Goal: Task Accomplishment & Management: Manage account settings

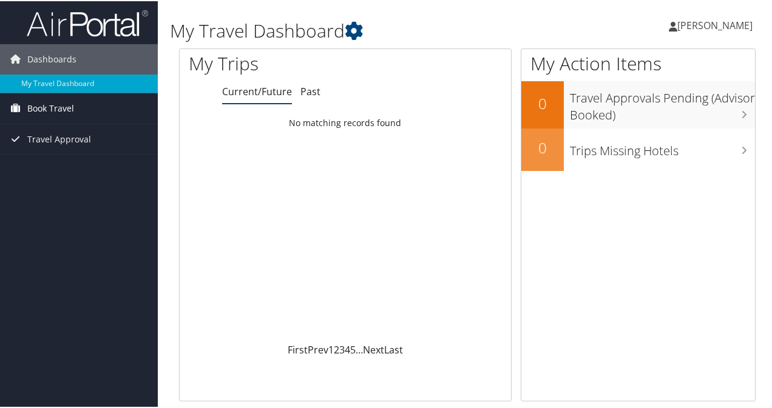
click at [66, 109] on span "Book Travel" at bounding box center [50, 107] width 47 height 30
click at [59, 107] on span "Book Travel" at bounding box center [50, 107] width 47 height 30
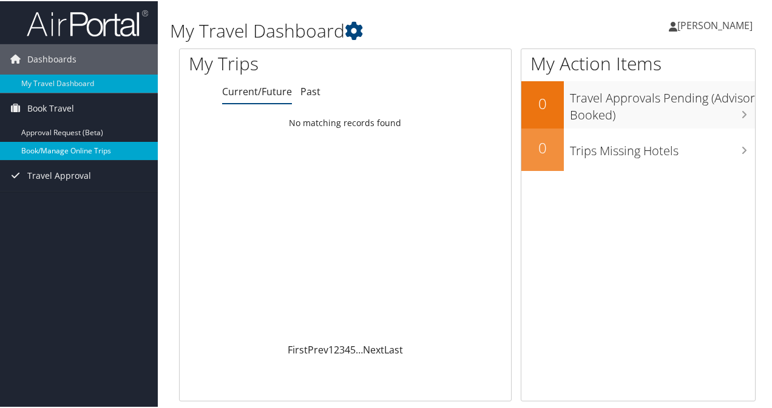
click at [61, 151] on link "Book/Manage Online Trips" at bounding box center [79, 150] width 158 height 18
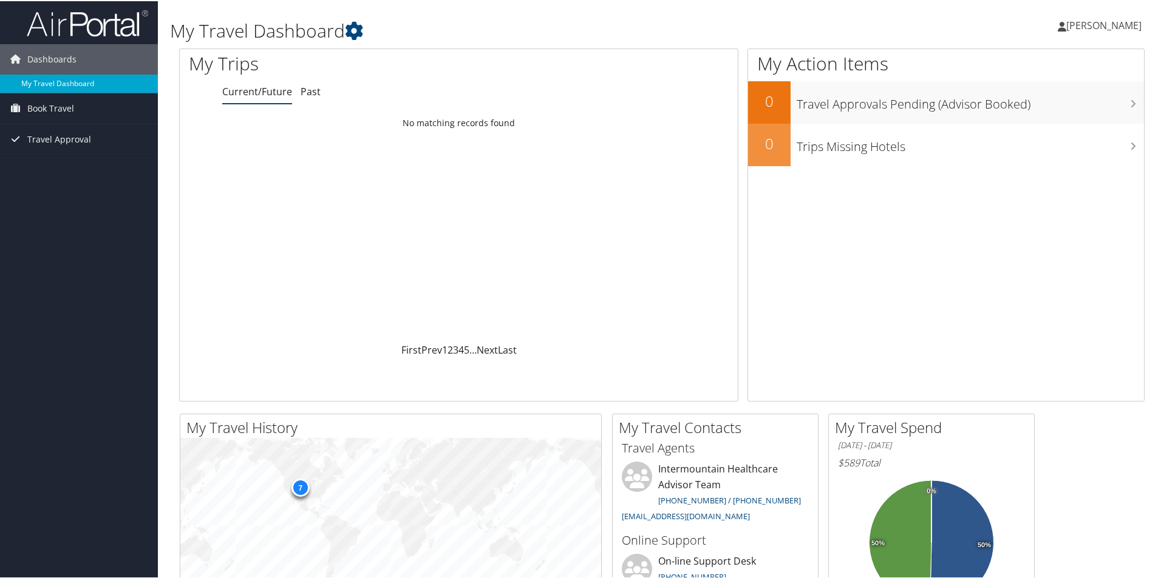
click at [55, 78] on link "My Travel Dashboard" at bounding box center [79, 82] width 158 height 18
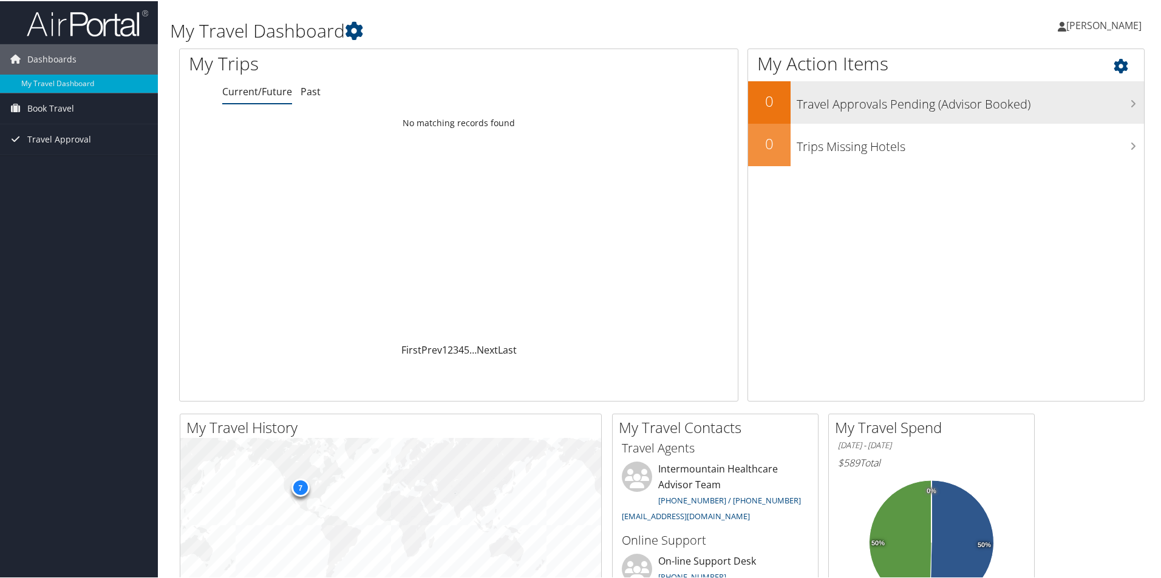
click at [961, 106] on h3 "Travel Approvals Pending (Advisor Booked)" at bounding box center [969, 100] width 347 height 23
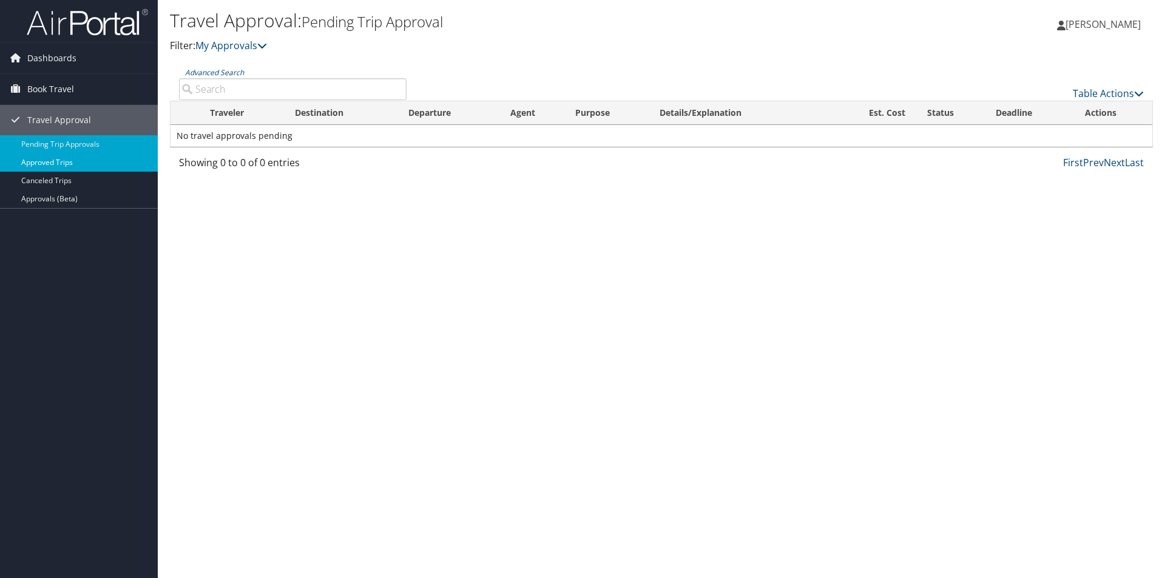
drag, startPoint x: 69, startPoint y: 169, endPoint x: 37, endPoint y: 155, distance: 35.1
click at [37, 155] on link "Approved Trips" at bounding box center [79, 163] width 158 height 18
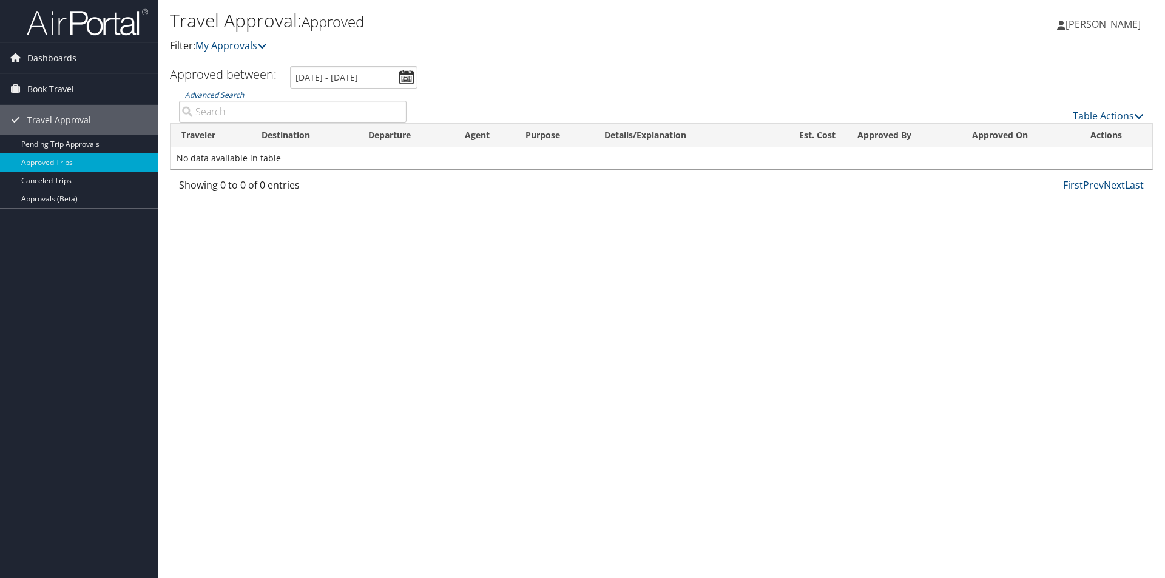
click at [516, 147] on td "No data available in table" at bounding box center [662, 158] width 982 height 22
click at [64, 83] on span "Book Travel" at bounding box center [50, 89] width 47 height 30
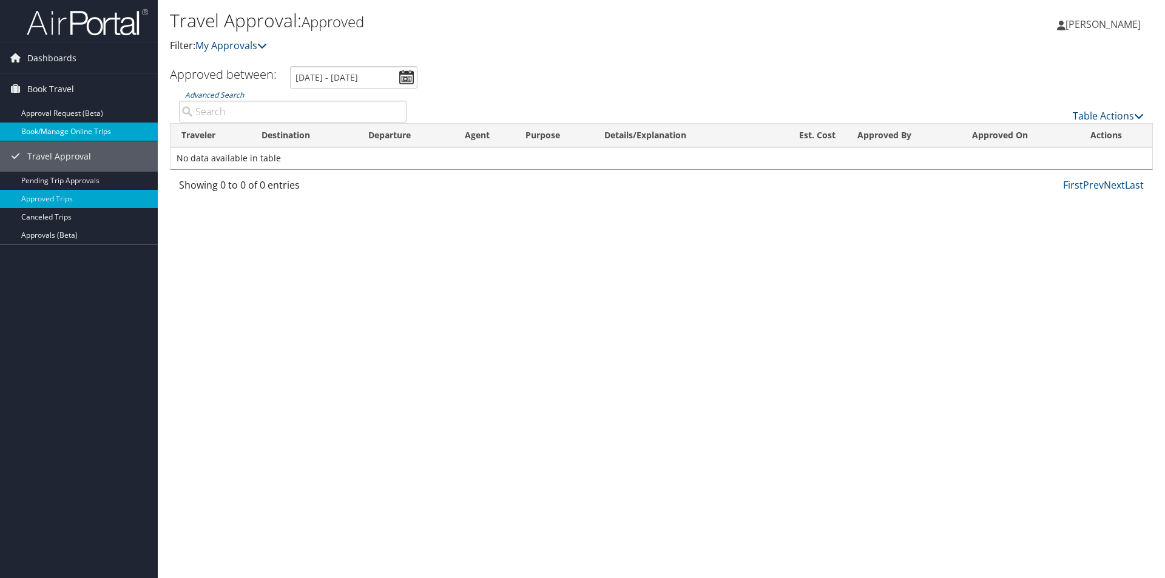
click at [109, 129] on link "Book/Manage Online Trips" at bounding box center [79, 132] width 158 height 18
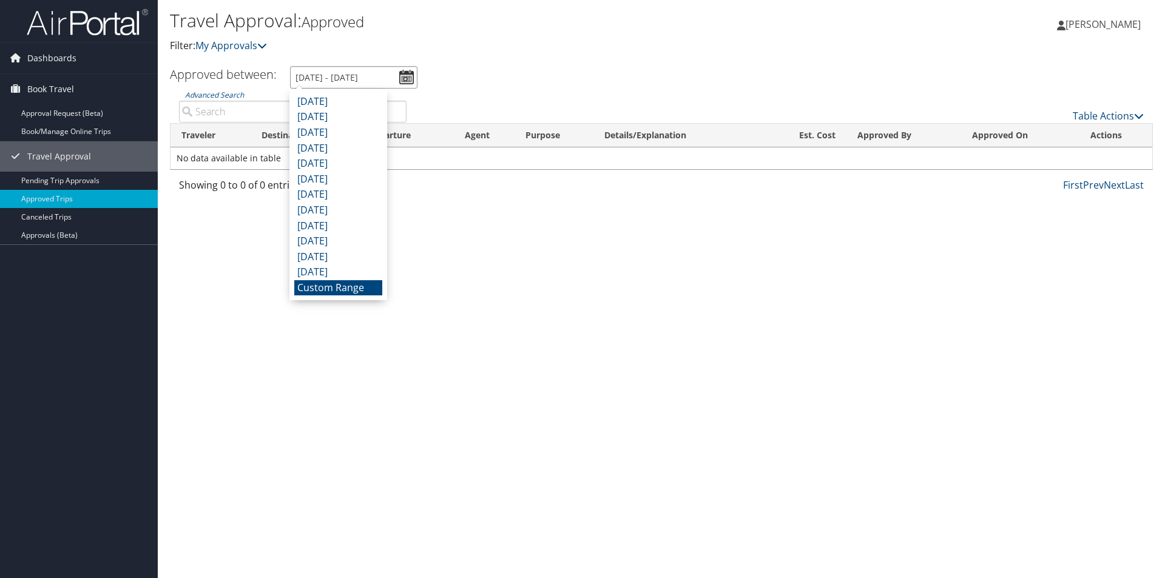
click at [405, 78] on input "9/6/2025 - 10/6/2025" at bounding box center [353, 77] width 127 height 22
click at [341, 271] on li "October 2024" at bounding box center [338, 273] width 88 height 16
type input "10/1/2024 - 10/31/2024"
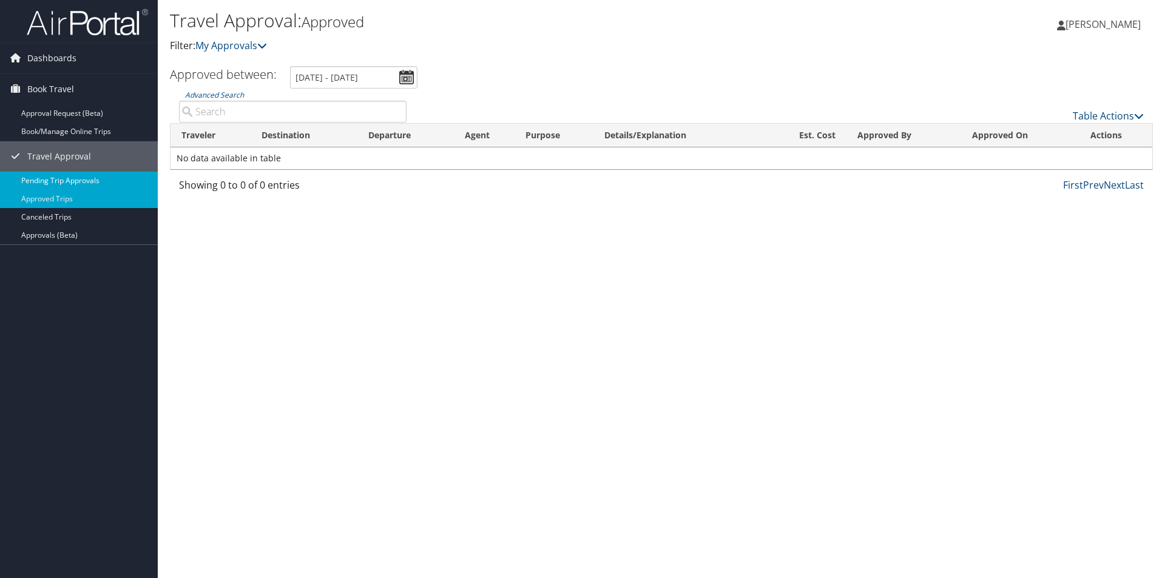
click at [72, 177] on link "Pending Trip Approvals" at bounding box center [79, 181] width 158 height 18
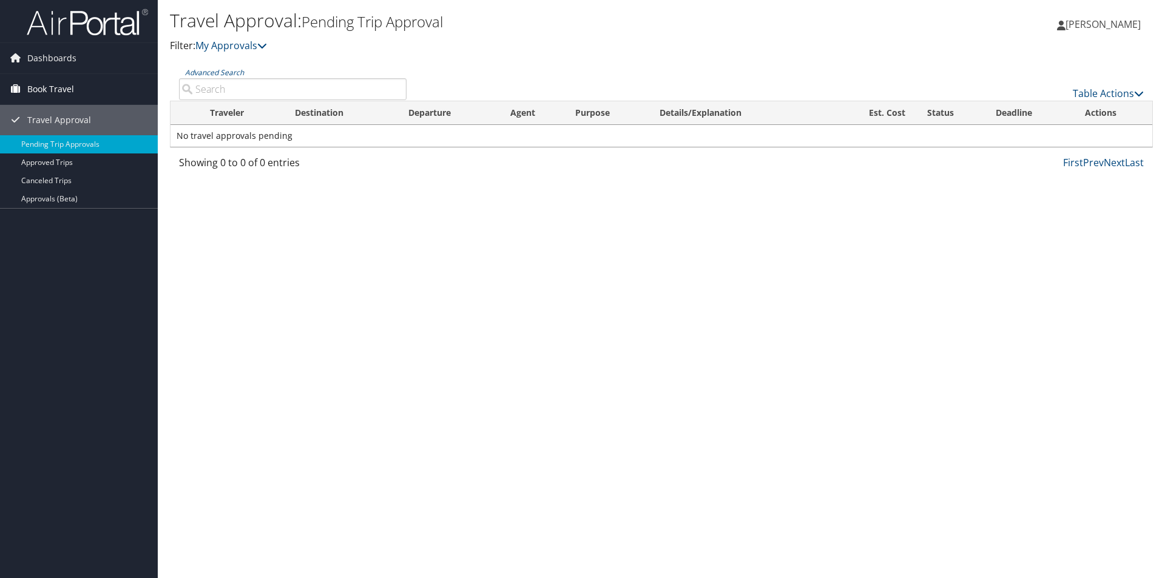
click at [52, 89] on span "Book Travel" at bounding box center [50, 89] width 47 height 30
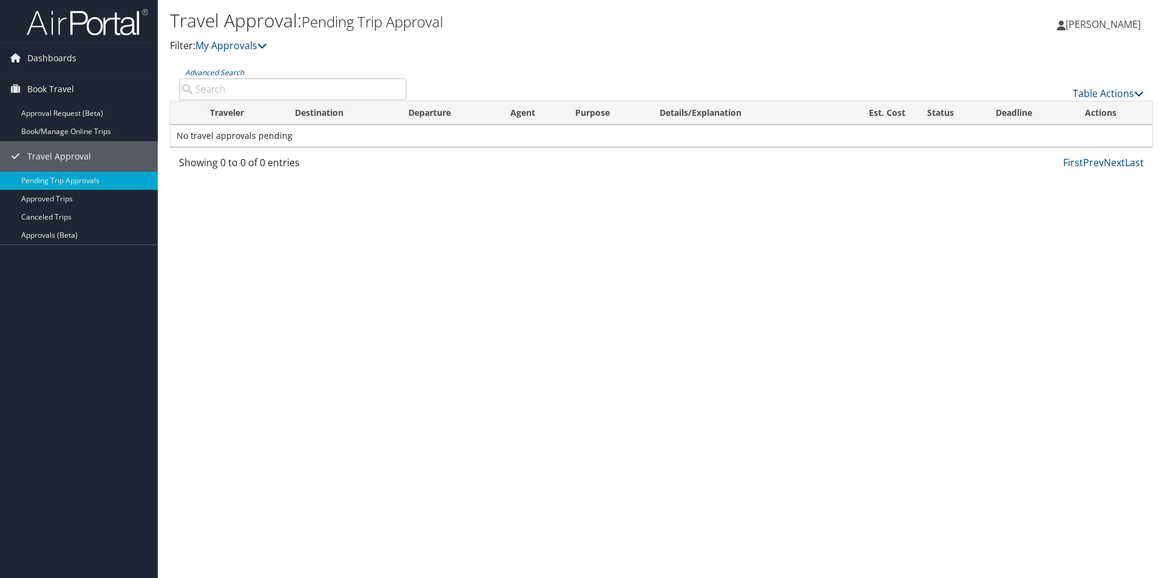
drag, startPoint x: 59, startPoint y: 58, endPoint x: 193, endPoint y: 279, distance: 258.2
click at [193, 279] on div "Travel Approval: Pending Trip Approval Filter: My Approvals Jane Bouchard Jane …" at bounding box center [662, 289] width 1008 height 578
click at [39, 56] on span "Dashboards" at bounding box center [51, 58] width 49 height 30
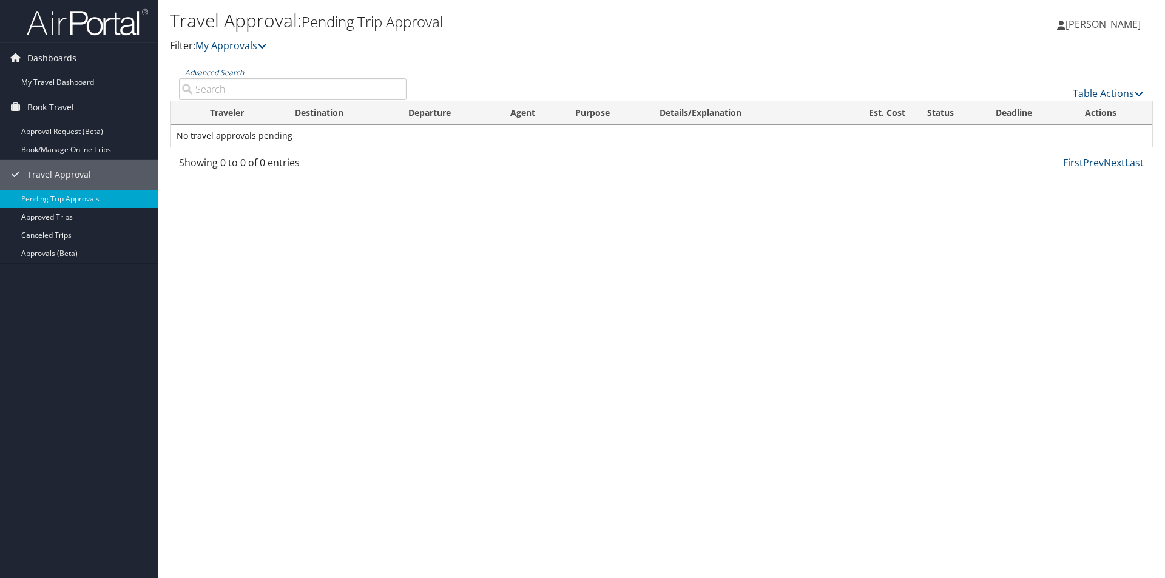
click at [730, 529] on div "Travel Approval: Pending Trip Approval Filter: My Approvals Jane Bouchard Jane …" at bounding box center [662, 289] width 1008 height 578
click at [847, 331] on div "Travel Approval: Pending Trip Approval Filter: My Approvals Jane Bouchard Jane …" at bounding box center [662, 289] width 1008 height 578
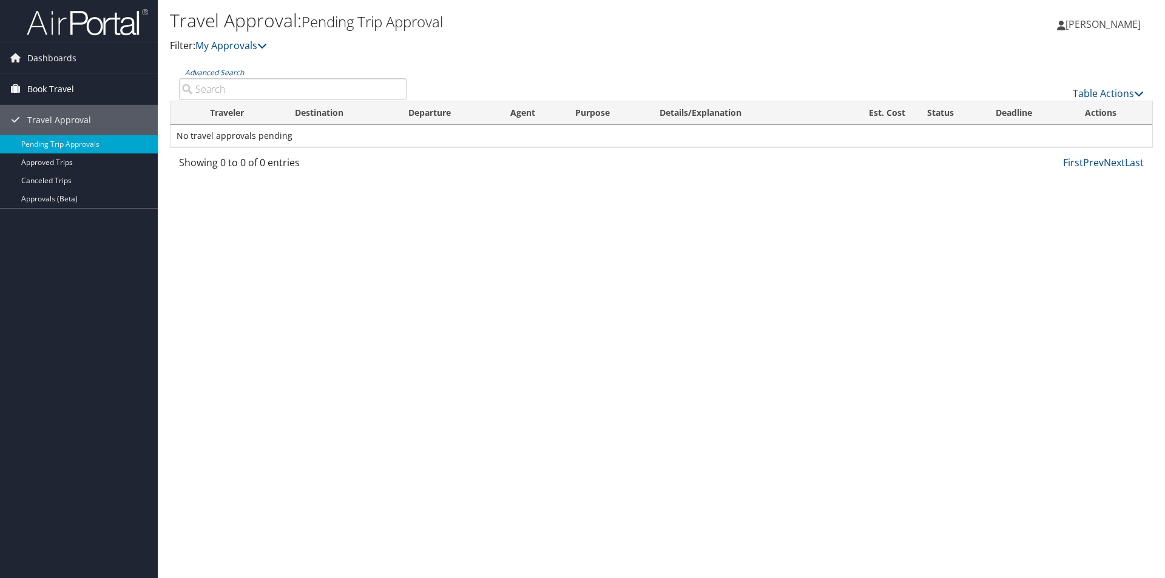
click at [51, 89] on span "Book Travel" at bounding box center [50, 89] width 47 height 30
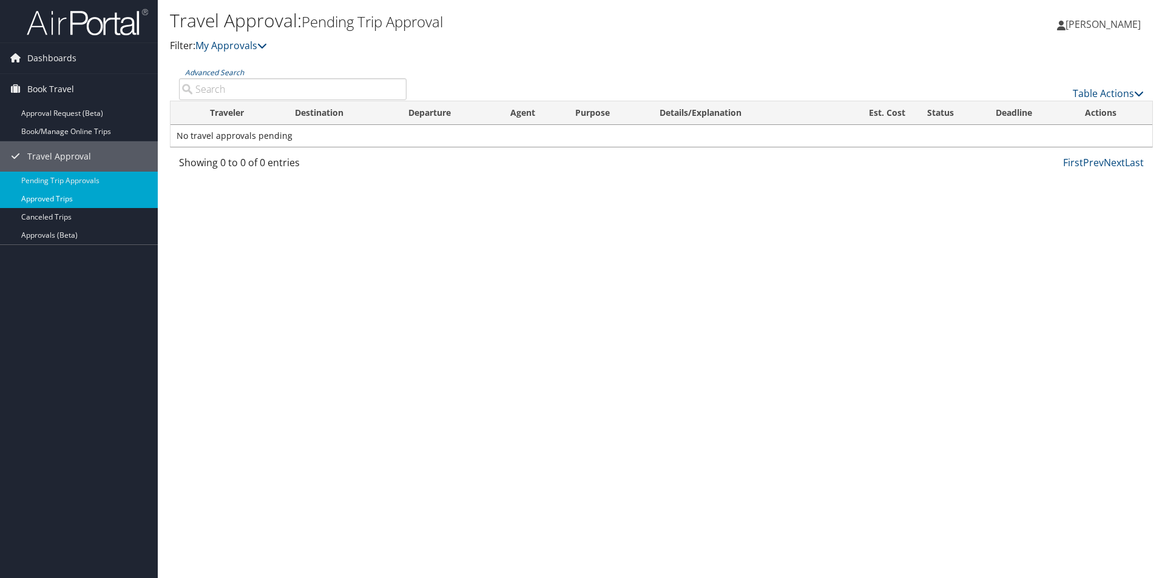
click at [70, 197] on link "Approved Trips" at bounding box center [79, 199] width 158 height 18
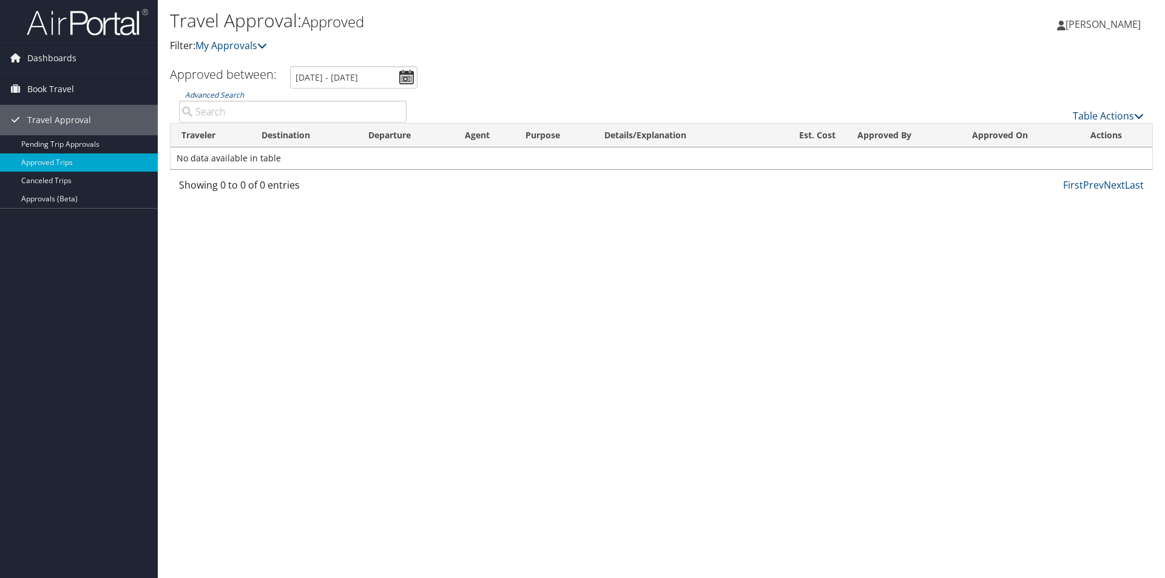
click at [1066, 27] on icon at bounding box center [1061, 26] width 8 height 10
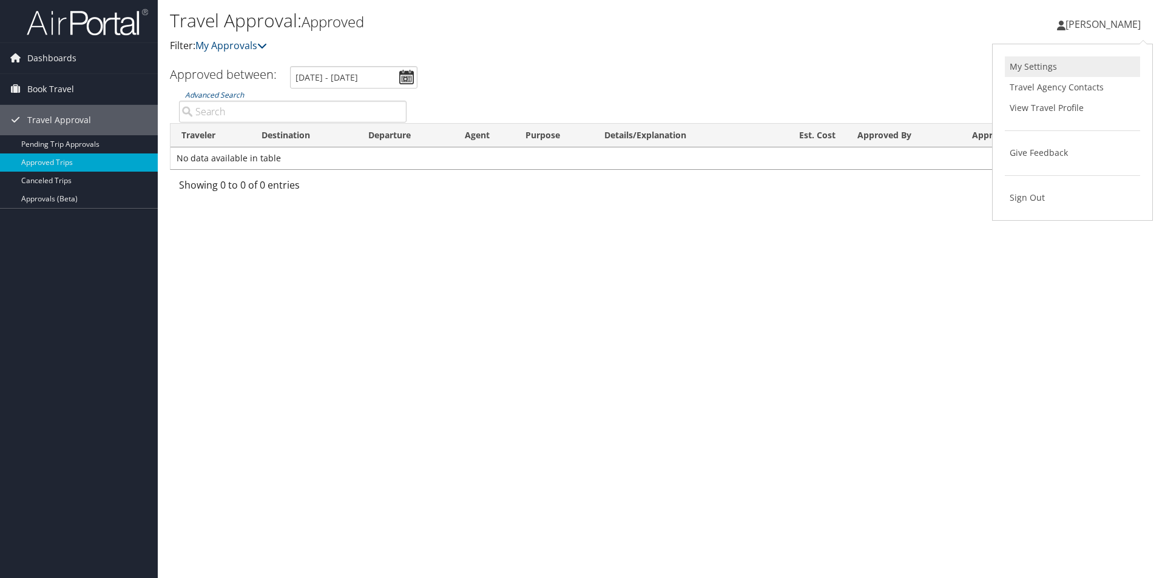
click at [1019, 67] on link "My Settings" at bounding box center [1072, 66] width 135 height 21
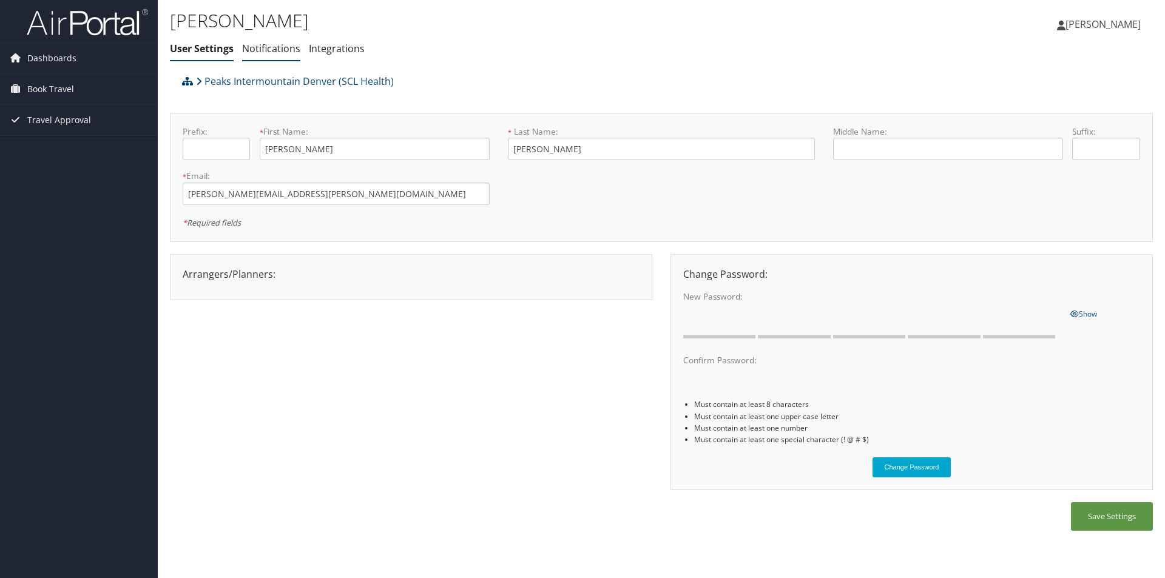
click at [256, 51] on link "Notifications" at bounding box center [271, 48] width 58 height 13
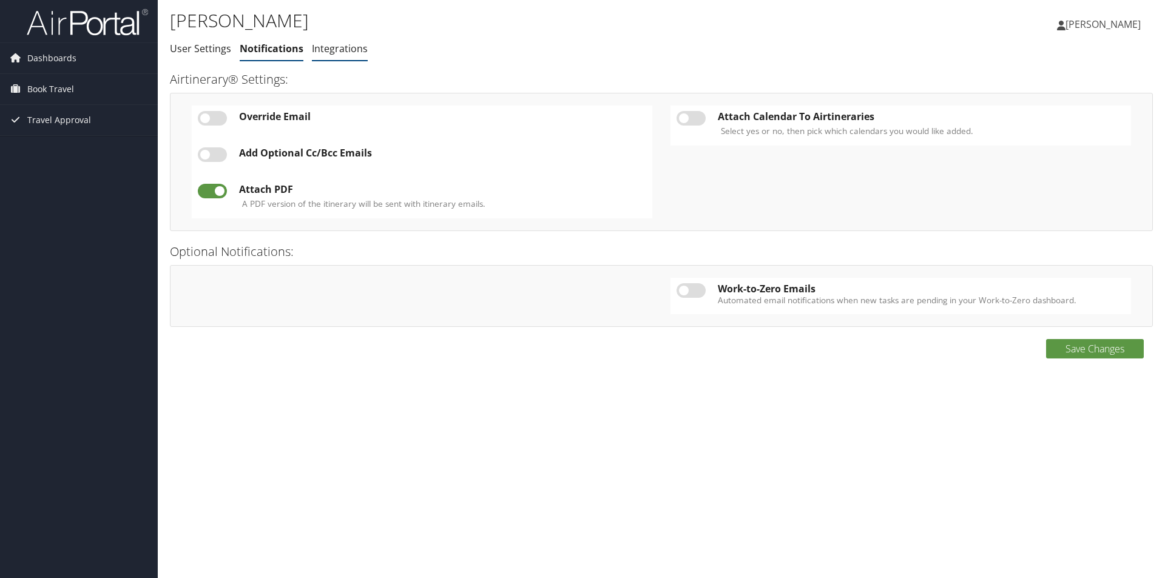
click at [348, 51] on link "Integrations" at bounding box center [340, 48] width 56 height 13
